Goal: Task Accomplishment & Management: Manage account settings

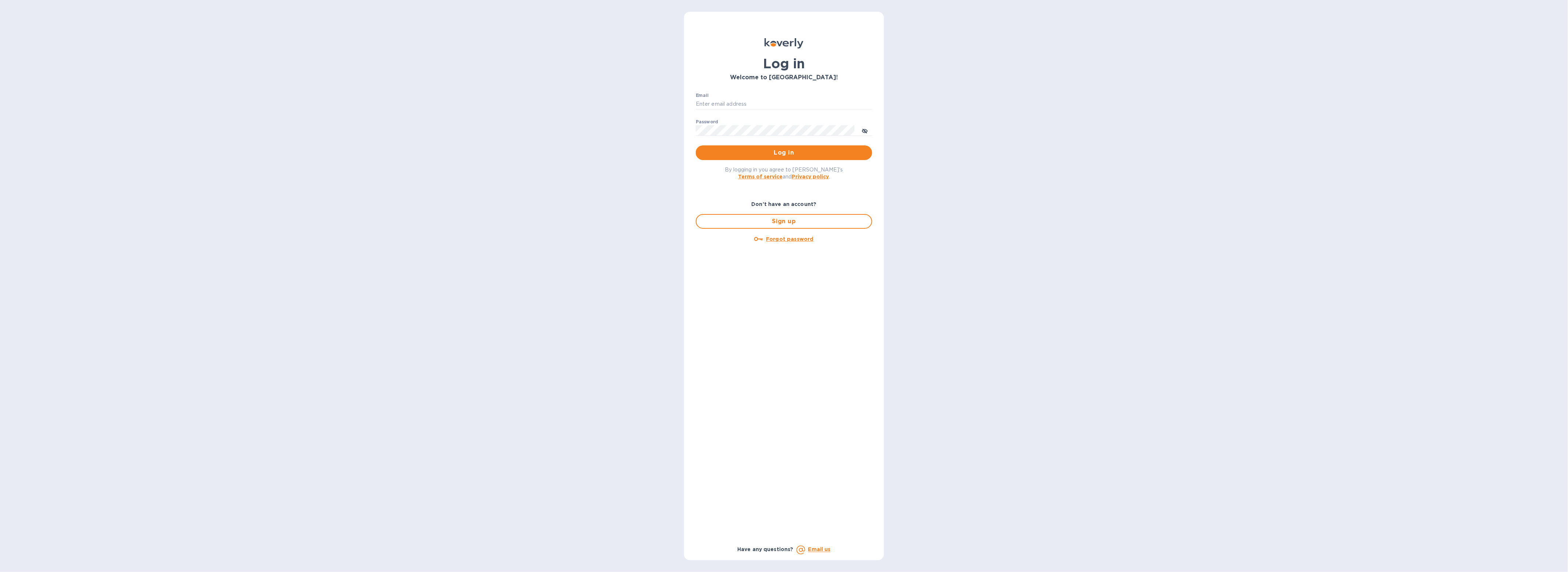
click at [763, 113] on p "​" at bounding box center [784, 114] width 176 height 8
click at [763, 106] on input "Email" at bounding box center [784, 104] width 176 height 11
type input "gford@koverly.com"
click at [795, 147] on button "Log in" at bounding box center [784, 153] width 176 height 15
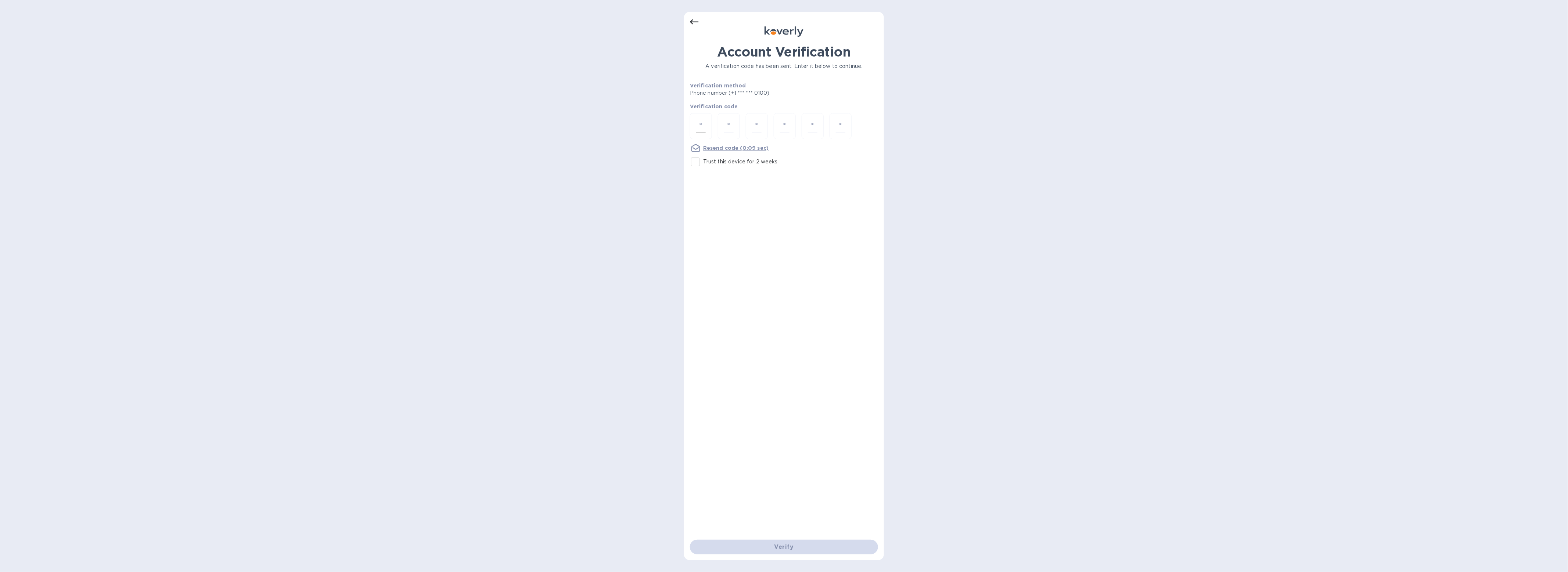
click at [705, 128] on input "number" at bounding box center [701, 126] width 10 height 14
type input "5"
type input "6"
type input "1"
type input "2"
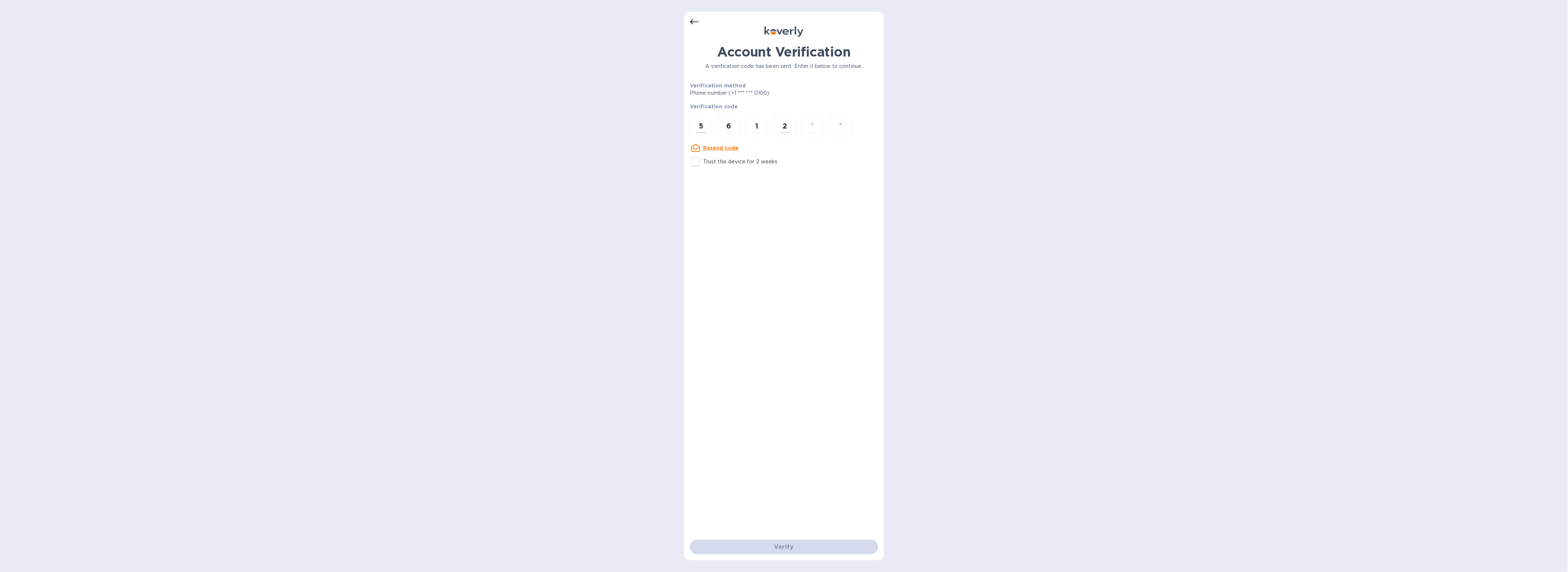
type input "3"
type input "4"
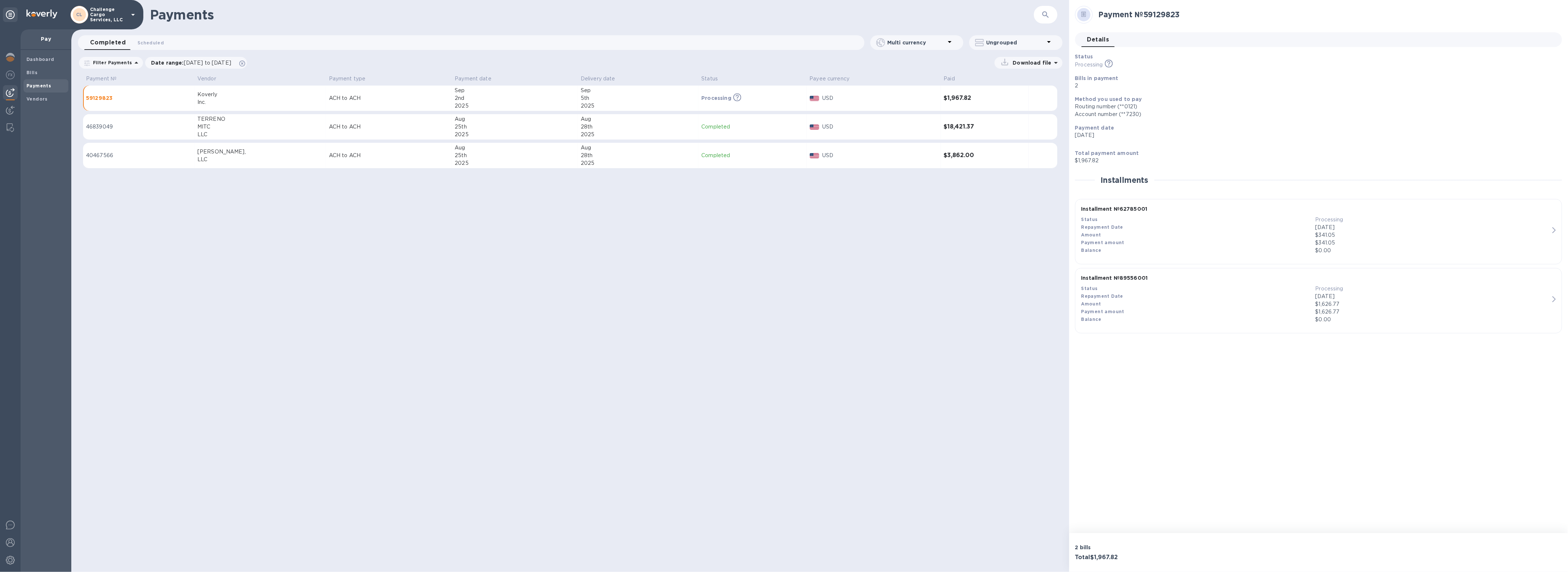
click at [118, 16] on p "Challenge Cargo Services, LLC" at bounding box center [108, 14] width 37 height 16
click at [102, 102] on p "International Trinity Customs Brokers" at bounding box center [145, 104] width 92 height 16
